Goal: Task Accomplishment & Management: Manage account settings

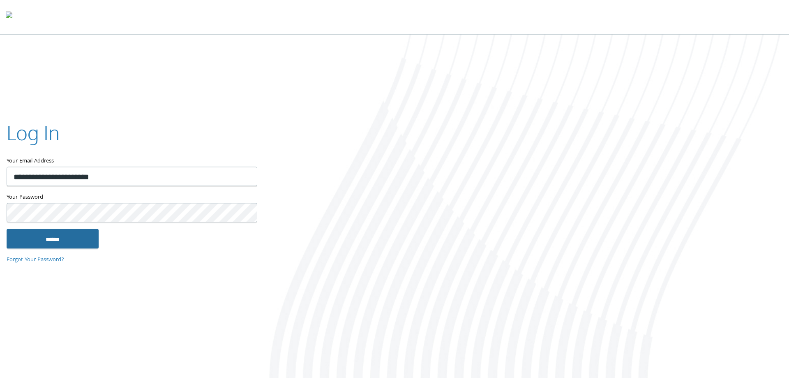
type input "**********"
click at [81, 241] on input "******" at bounding box center [53, 239] width 92 height 20
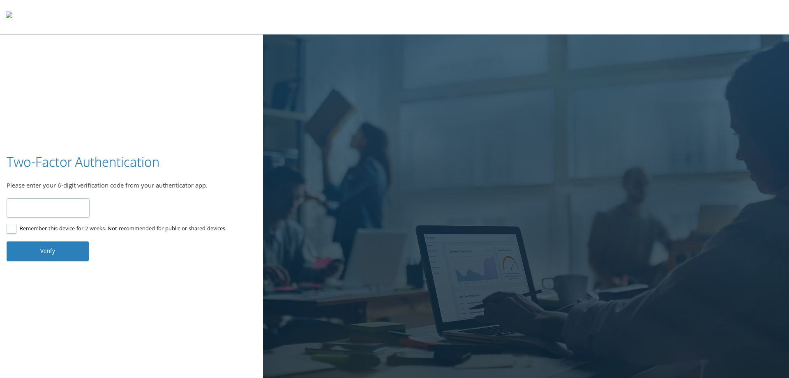
type input "******"
